Goal: Use online tool/utility: Use online tool/utility

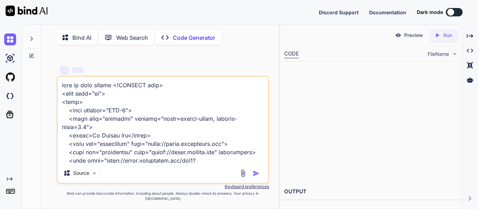
drag, startPoint x: 194, startPoint y: 166, endPoint x: 1, endPoint y: -2, distance: 256.2
click at [1, 0] on html "Discord Support Documentation Dark mode Created with Pixso. Created with Pixso.…" at bounding box center [239, 104] width 478 height 209
type textarea "x"
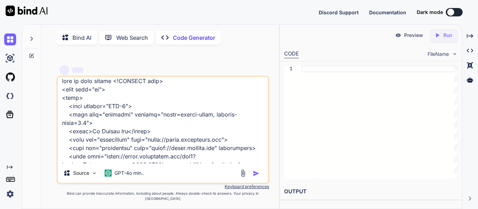
type textarea "family=Montserrat:wght@400;700&display=swap" rel="stylesheet"> <style> /* CSS V…"
type textarea "x"
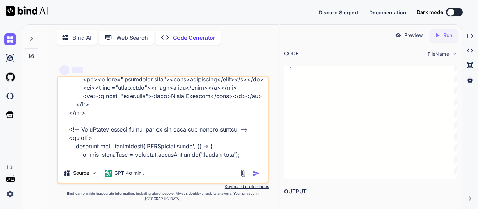
scroll to position [2233, 0]
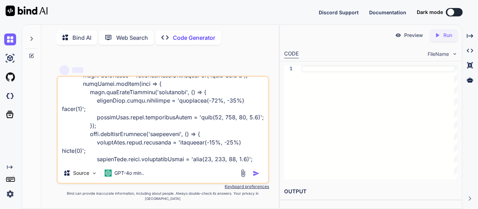
drag, startPoint x: 62, startPoint y: 93, endPoint x: 361, endPoint y: 226, distance: 327.1
click at [361, 209] on html "Discord Support Documentation Dark mode Created with Pixso. Created with Pixso.…" at bounding box center [239, 104] width 478 height 209
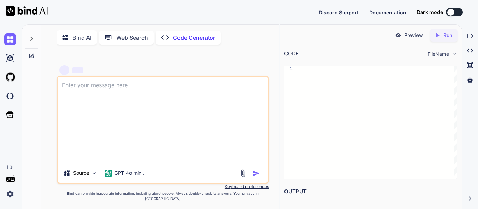
type textarea "x"
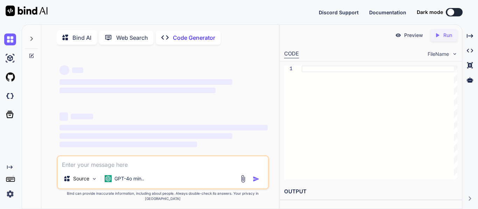
scroll to position [0, 0]
type textarea "m"
type textarea "x"
type textarea "ma"
type textarea "x"
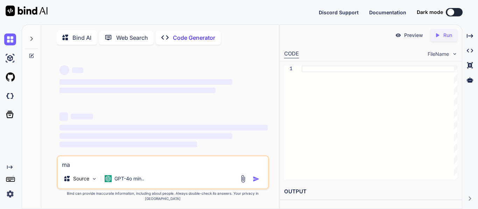
type textarea "mak"
type textarea "x"
type textarea "make"
type textarea "x"
type textarea "make"
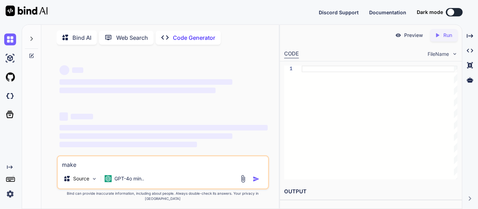
type textarea "x"
type textarea "make t"
type textarea "x"
type textarea "make th"
type textarea "x"
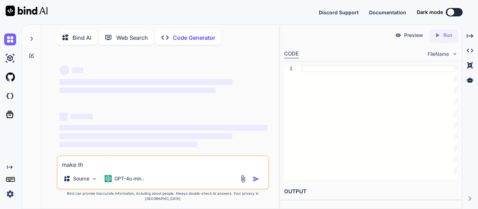
type textarea "make thi"
type textarea "x"
type textarea "make this"
type textarea "x"
type textarea "make this"
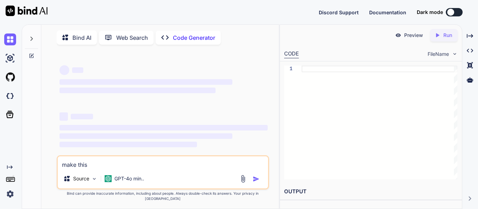
type textarea "x"
type textarea "make this"
type textarea "x"
type textarea "make thi"
type textarea "x"
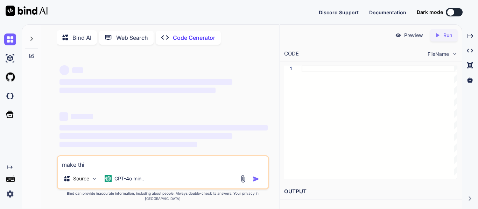
type textarea "make th"
type textarea "x"
type textarea "make t"
type textarea "x"
type textarea "make"
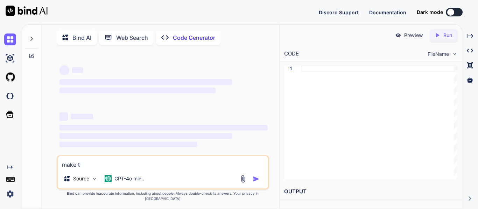
type textarea "x"
type textarea "make t"
type textarea "x"
type textarea "make th"
type textarea "x"
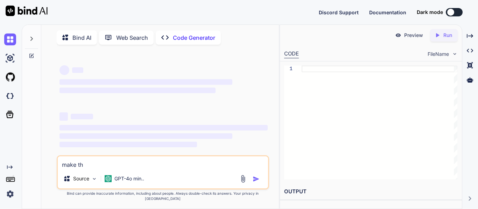
type textarea "make the"
type textarea "x"
type textarea "make the"
type textarea "x"
type textarea "make the g"
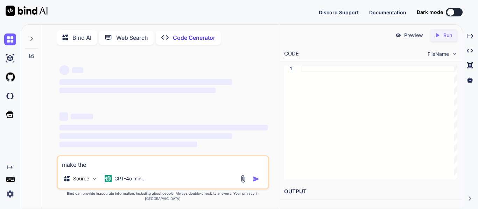
type textarea "x"
type textarea "make the ga"
type textarea "x"
type textarea "make the gam"
type textarea "x"
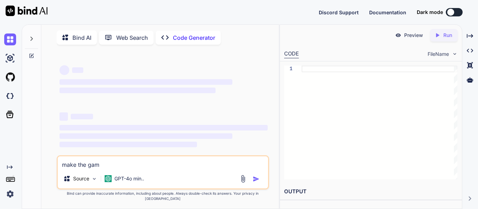
type textarea "make the game"
type textarea "x"
type textarea "make the game"
type textarea "x"
type textarea "make the game b"
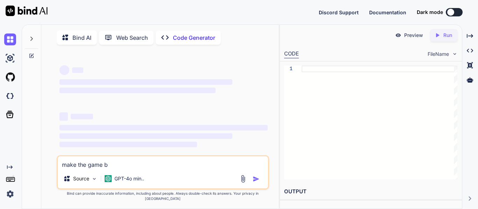
type textarea "x"
type textarea "make the game bu"
type textarea "x"
type textarea "make the game but"
type textarea "x"
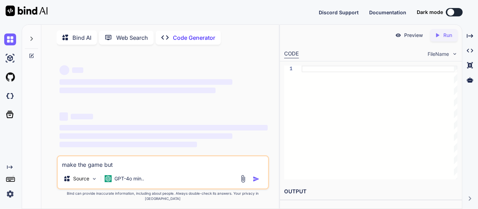
type textarea "make the game butt"
type textarea "x"
type textarea "make the game butto"
type textarea "x"
type textarea "make the game button"
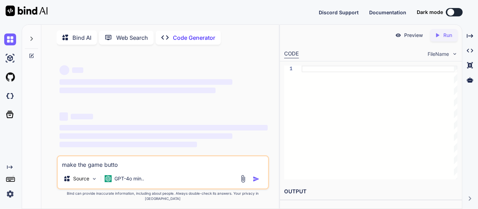
type textarea "x"
type textarea "make the game buttons"
type textarea "x"
type textarea "make the game buttons"
type textarea "x"
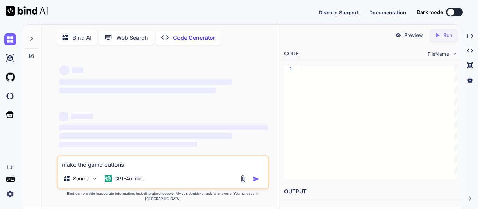
type textarea "make the game buttons s"
type textarea "x"
type textarea "make the game buttons sq"
type textarea "x"
type textarea "make the game buttons squ"
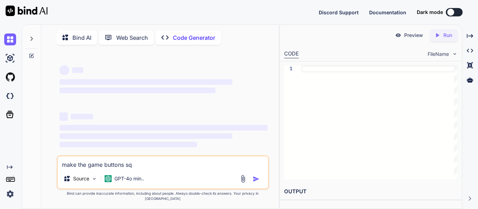
type textarea "x"
type textarea "make the game buttons squa"
type textarea "x"
type textarea "make the game buttons squar"
type textarea "x"
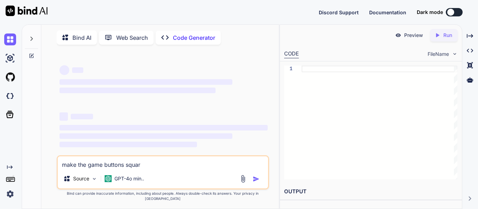
type textarea "make the game buttons square"
type textarea "x"
type textarea "make the game buttons squares"
type textarea "x"
type textarea "make the game buttons squares"
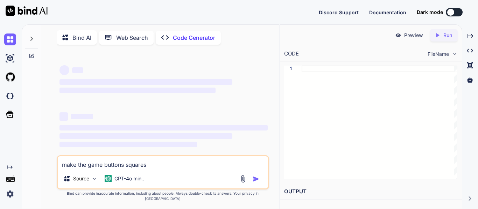
type textarea "x"
type textarea "make the game buttons squares a"
type textarea "x"
type textarea "make the game buttons squares an"
type textarea "x"
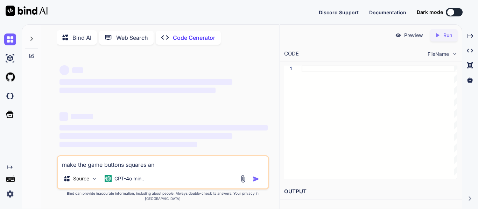
type textarea "make the game buttons squares and"
type textarea "x"
type textarea "make the game buttons squares and"
type textarea "x"
type textarea "make the game buttons squares and p"
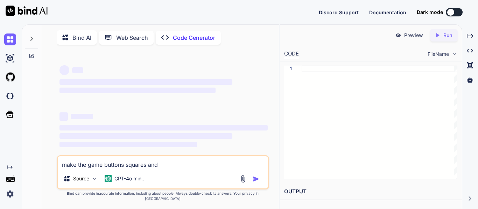
type textarea "x"
type textarea "make the game buttons squares and pl"
type textarea "x"
type textarea "make the game buttons squares and pla"
type textarea "x"
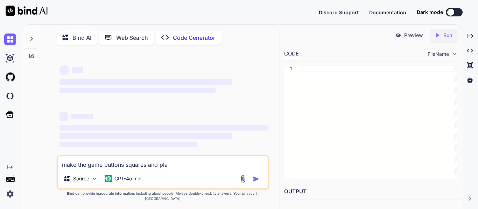
type textarea "make the game buttons squares and plac"
type textarea "x"
type textarea "make the game buttons squares and place"
type textarea "x"
type textarea "make the game buttons squares and place"
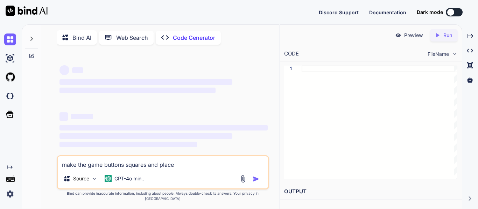
type textarea "x"
type textarea "make the game buttons squares and place t"
type textarea "x"
type textarea "make the game buttons squares and place the"
type textarea "x"
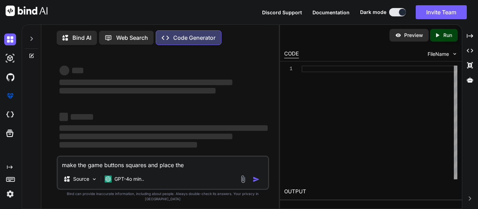
type textarea "make the game buttons squares and place them"
type textarea "x"
type textarea "make the game buttons squares and place them"
type textarea "x"
type textarea "make the game buttons squares and place them i"
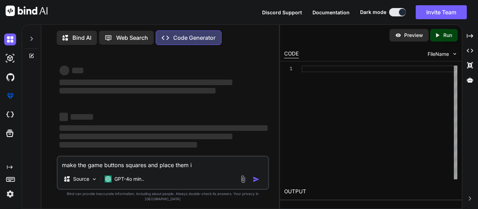
type textarea "x"
type textarea "make the game buttons squares and place them in"
type textarea "x"
type textarea "make the game buttons squares and place them in a"
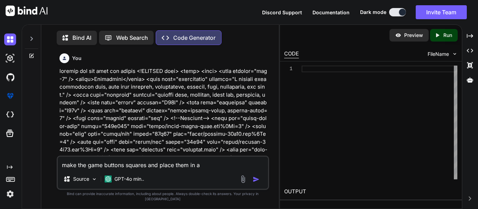
type textarea "x"
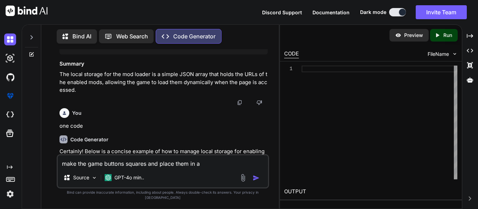
scroll to position [27086, 0]
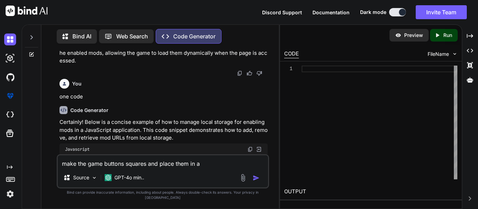
type textarea "make the game buttons squares and place them in a g"
type textarea "x"
type textarea "make the game buttons squares and place them in a gr"
type textarea "x"
type textarea "make the game buttons squares and place them in a gri"
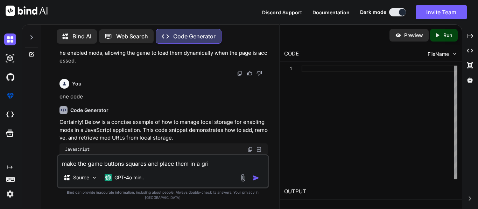
type textarea "x"
type textarea "make the game buttons squares and place them in a grid"
type textarea "x"
type textarea "make the game buttons squares and place them in a grid"
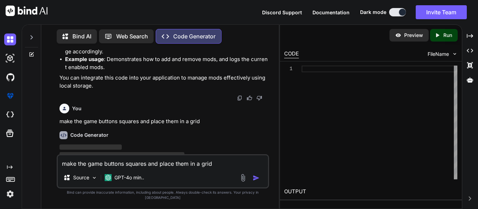
type textarea "x"
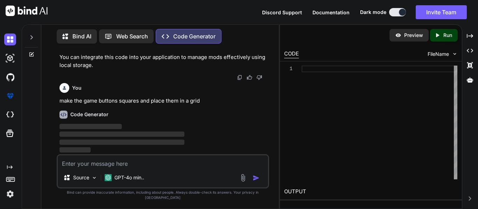
type textarea "s"
type textarea "x"
type textarea "sr"
type textarea "x"
type textarea "sry"
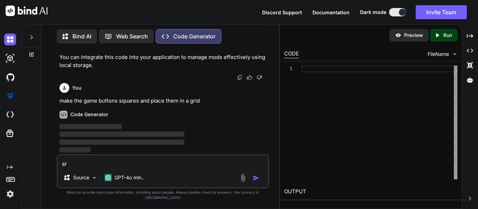
type textarea "x"
type textarea "sry"
type textarea "x"
type textarea "sry"
click at [192, 178] on div "Source GPT-4o min.." at bounding box center [163, 179] width 210 height 17
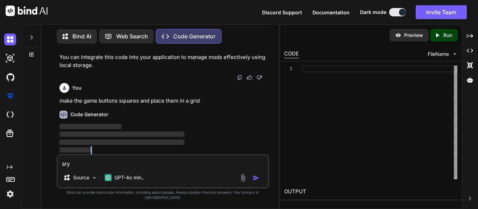
drag, startPoint x: 161, startPoint y: 174, endPoint x: 63, endPoint y: 160, distance: 98.8
click at [53, 156] on div "You Code Generator The provided HTML document is part of a web-based simulation…" at bounding box center [163, 129] width 232 height 160
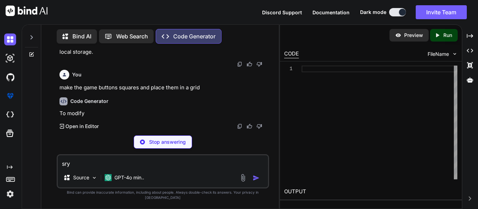
drag, startPoint x: 74, startPoint y: 173, endPoint x: 68, endPoint y: 171, distance: 6.4
click at [48, 167] on div "You Code Generator The provided HTML document is part of a web-based simulation…" at bounding box center [163, 129] width 232 height 160
click at [72, 168] on textarea "sry" at bounding box center [163, 162] width 210 height 13
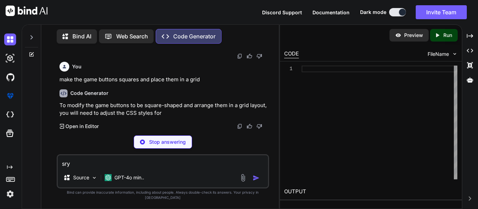
type textarea "x"
drag, startPoint x: 71, startPoint y: 172, endPoint x: 41, endPoint y: 171, distance: 29.7
click at [41, 171] on div "Bind AI Web Search Created with Pixso. Code Generator You Code Generator The pr…" at bounding box center [159, 117] width 237 height 183
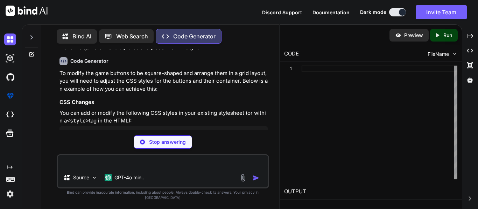
type textarea "x"
click at [41, 113] on div at bounding box center [31, 116] width 19 height 186
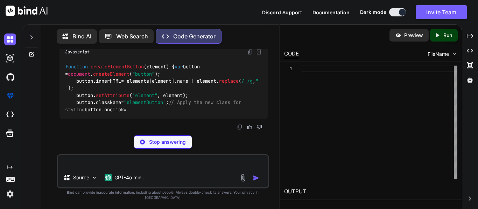
scroll to position [27885, 0]
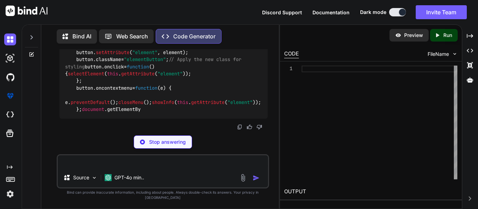
click at [173, 149] on div "Stop answering" at bounding box center [163, 142] width 58 height 13
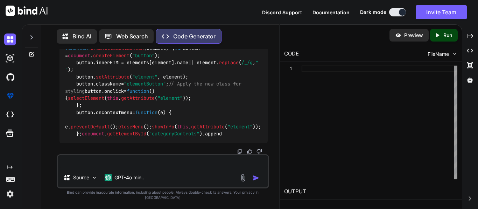
type textarea "x"
type textarea "color: white; /* Text color */ transition: background-color 0.3s; /* Smooth bac…"
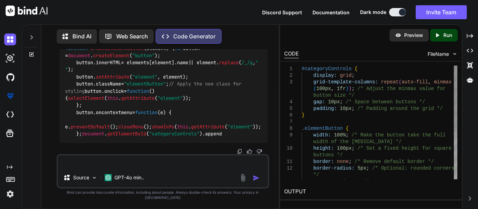
click at [171, 166] on textarea at bounding box center [163, 162] width 210 height 13
type textarea "x"
type textarea "m"
type textarea "x"
type textarea "ma"
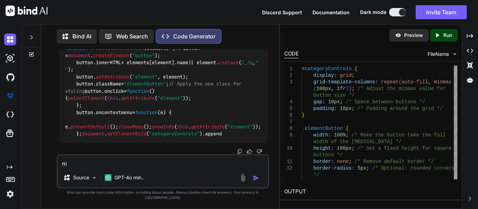
type textarea "x"
type textarea "mak"
type textarea "x"
type textarea "make"
type textarea "x"
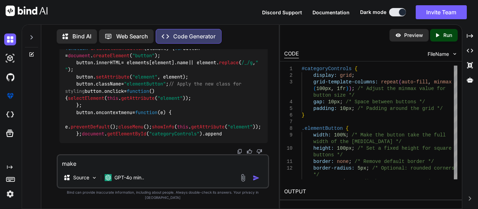
type textarea "make"
type textarea "x"
type textarea "make t"
type textarea "x"
type textarea "make th"
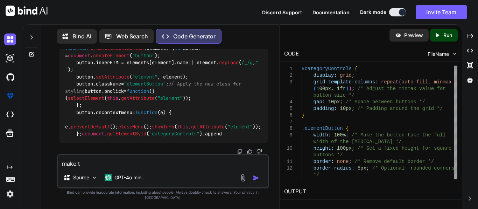
type textarea "x"
type textarea "make the"
type textarea "x"
type textarea "make them"
type textarea "x"
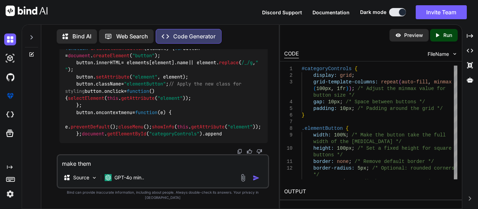
type textarea "make them"
type textarea "x"
type textarea "make them s"
type textarea "x"
type textarea "make them sq"
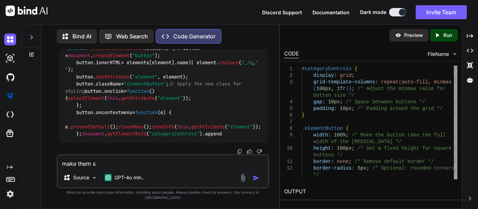
type textarea "x"
type textarea "make them squ"
type textarea "x"
type textarea "make them squa"
type textarea "x"
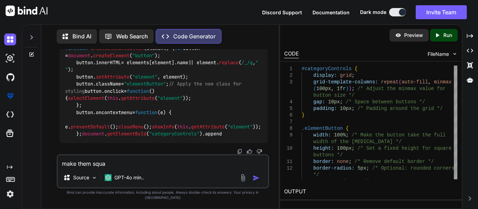
type textarea "make them squar"
type textarea "x"
type textarea "make them square"
type textarea "x"
type textarea "make them square"
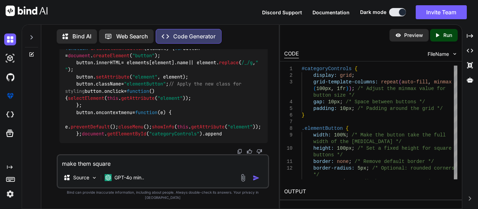
type textarea "x"
type textarea "make them square w"
type textarea "x"
type textarea "make them square wi"
type textarea "x"
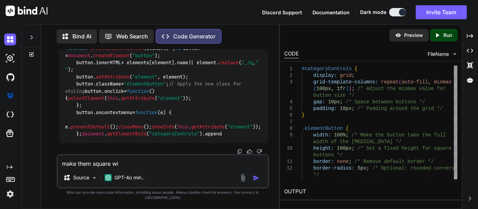
type textarea "make them square wit"
type textarea "x"
type textarea "make them square with"
type textarea "x"
type textarea "make them square with"
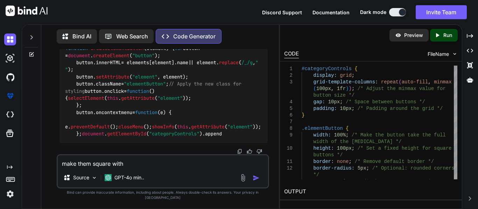
type textarea "x"
type textarea "make them square with t"
type textarea "x"
type textarea "make them square with th"
type textarea "x"
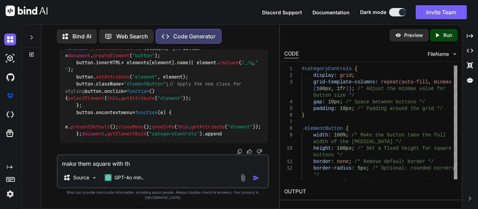
type textarea "make them square with thi"
type textarea "x"
type textarea "make them square with this"
type textarea "x"
type textarea "make them square with this"
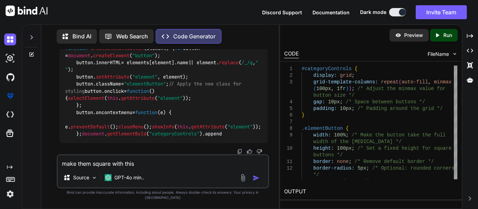
type textarea "x"
paste textarea "<!DOCTYPE html> <html lang="en"> <head> <meta charset="UTF-8"> <meta name="view…"
type textarea "make them square with this <!DOCTYPE html> <html lang="en"> <head> <meta charse…"
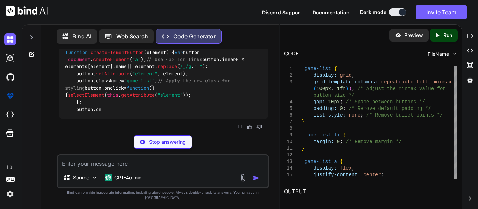
scroll to position [29782, 0]
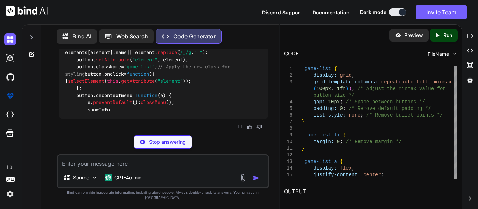
click at [163, 168] on textarea at bounding box center [163, 162] width 210 height 13
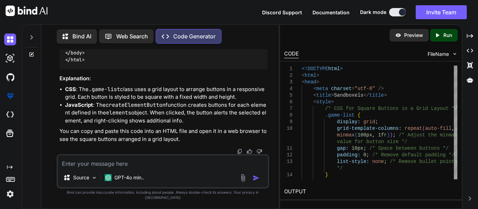
scroll to position [30059, 0]
click at [183, 174] on div "Source GPT-4o min.." at bounding box center [163, 172] width 212 height 34
click at [142, 176] on div "GPT-4o min.." at bounding box center [124, 178] width 45 height 14
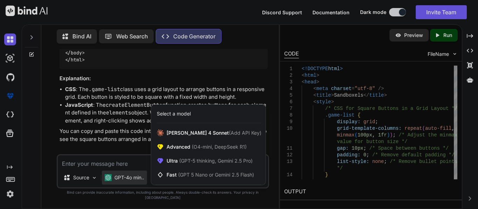
click at [130, 171] on div at bounding box center [239, 104] width 478 height 209
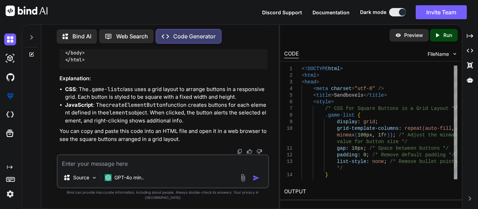
scroll to position [30680, 0]
click at [29, 36] on icon at bounding box center [32, 38] width 6 height 6
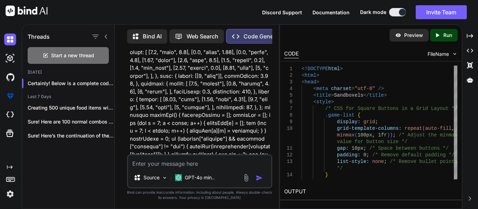
scroll to position [44372, 0]
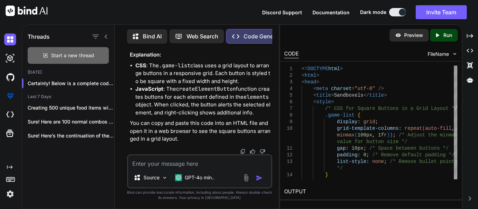
click at [37, 48] on div "Start a new thread" at bounding box center [68, 55] width 81 height 17
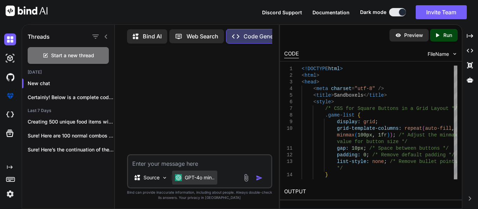
scroll to position [0, 0]
click at [204, 168] on textarea at bounding box center [199, 162] width 143 height 13
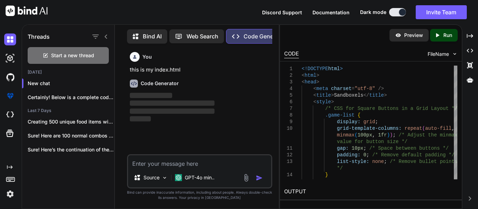
paste textarea "<!DOCTYPE html> <html lang="en"> <head> <meta charset="UTF-8"> <meta name="view…"
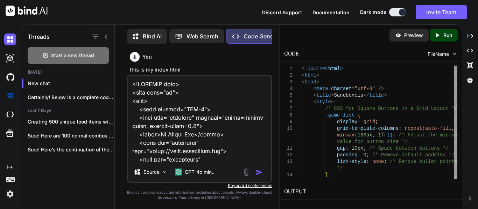
scroll to position [2216, 0]
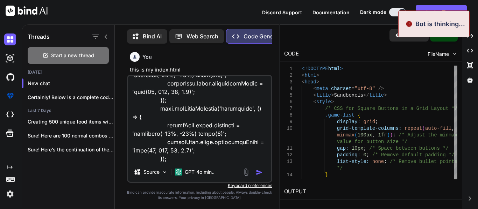
click at [207, 159] on textarea at bounding box center [199, 119] width 143 height 87
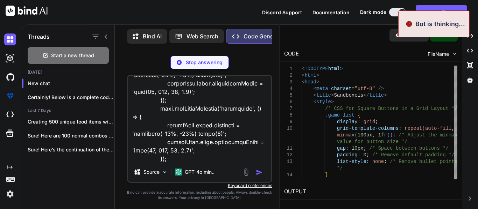
scroll to position [2224, 0]
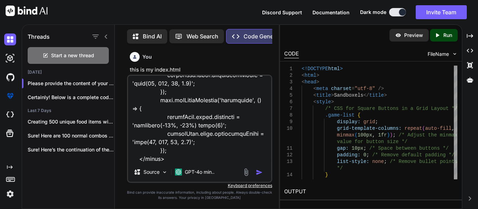
click at [258, 173] on img "button" at bounding box center [259, 172] width 7 height 7
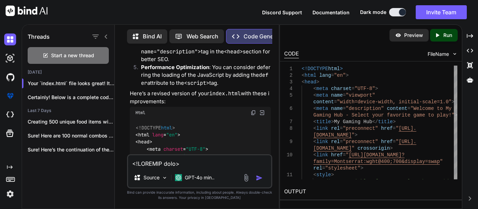
scroll to position [1041, 0]
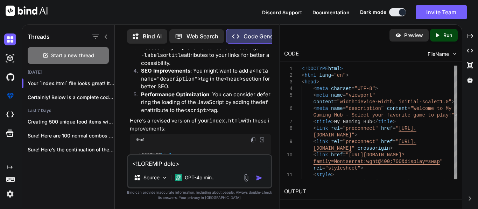
click at [250, 137] on img at bounding box center [253, 140] width 6 height 6
click at [182, 166] on textarea at bounding box center [199, 162] width 143 height 13
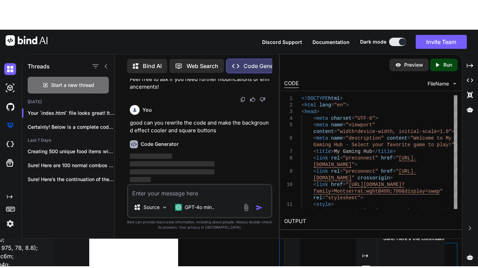
scroll to position [3463, 0]
